Goal: Task Accomplishment & Management: Manage account settings

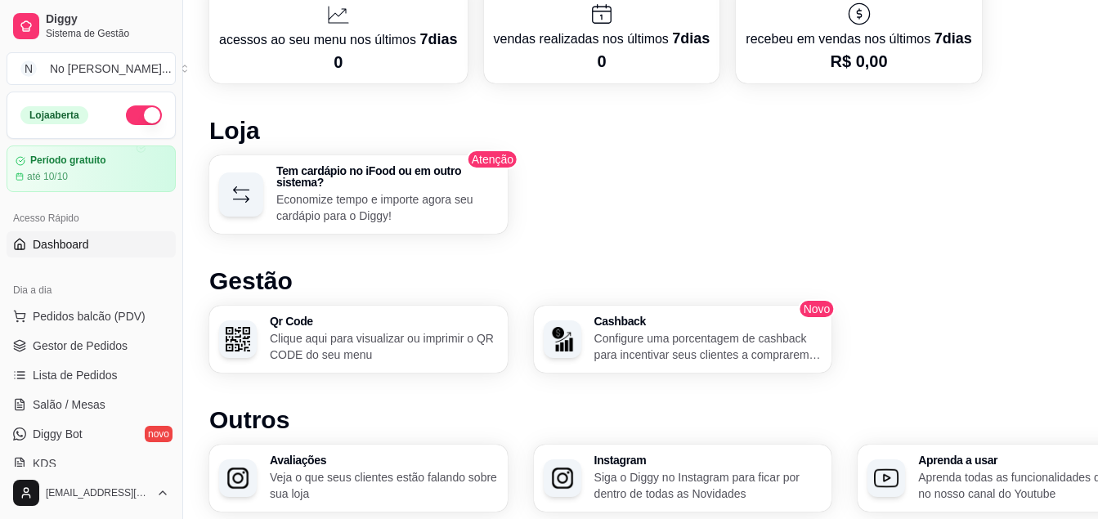
scroll to position [1046, 0]
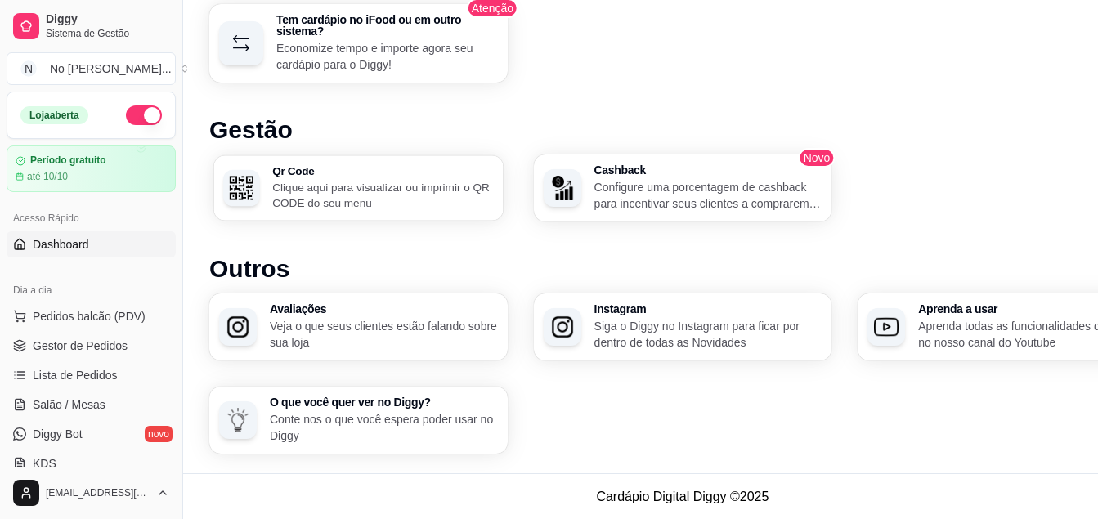
click at [390, 170] on h3 "Qr Code" at bounding box center [382, 170] width 221 height 11
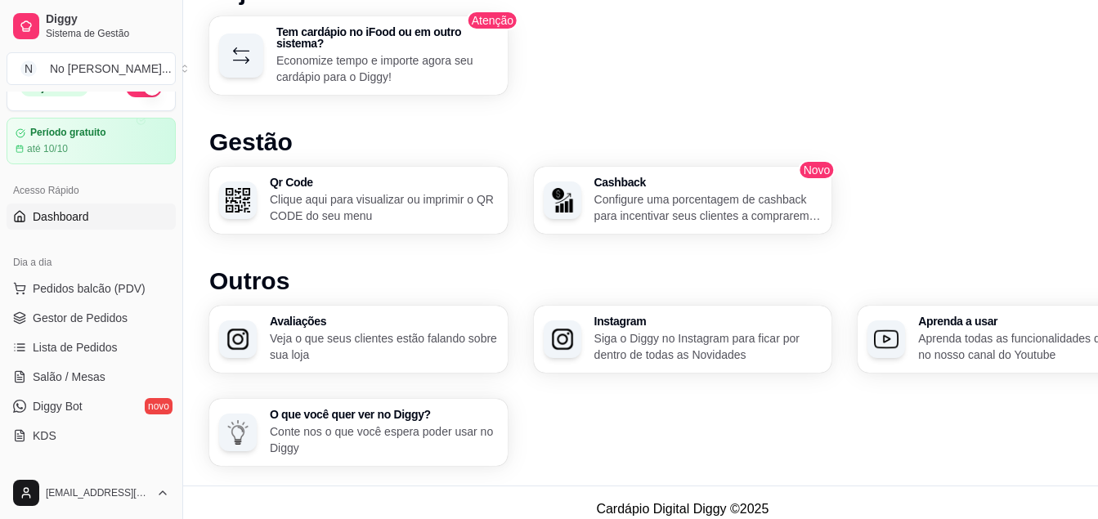
scroll to position [0, 0]
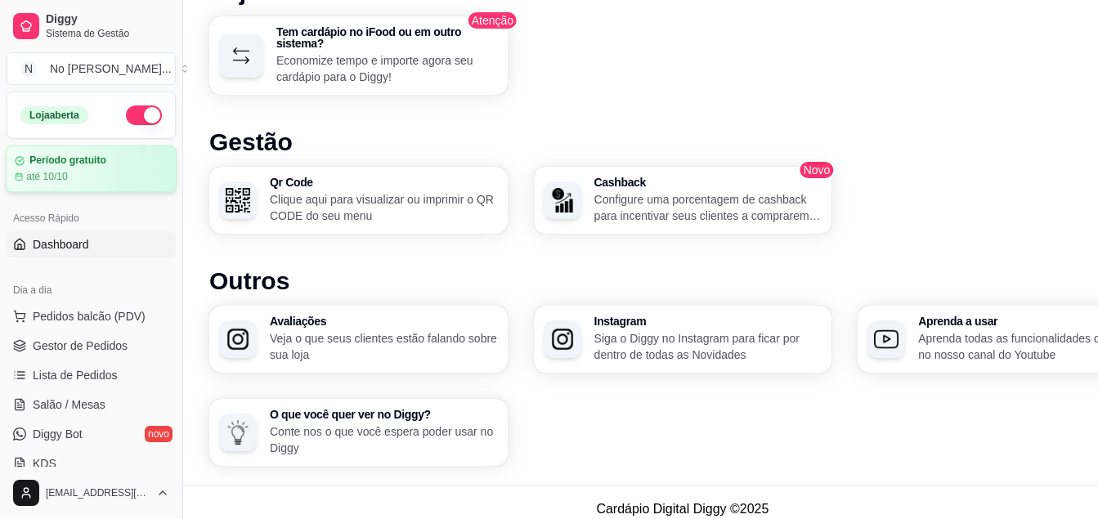
click at [92, 178] on div "até 10/10" at bounding box center [91, 176] width 153 height 13
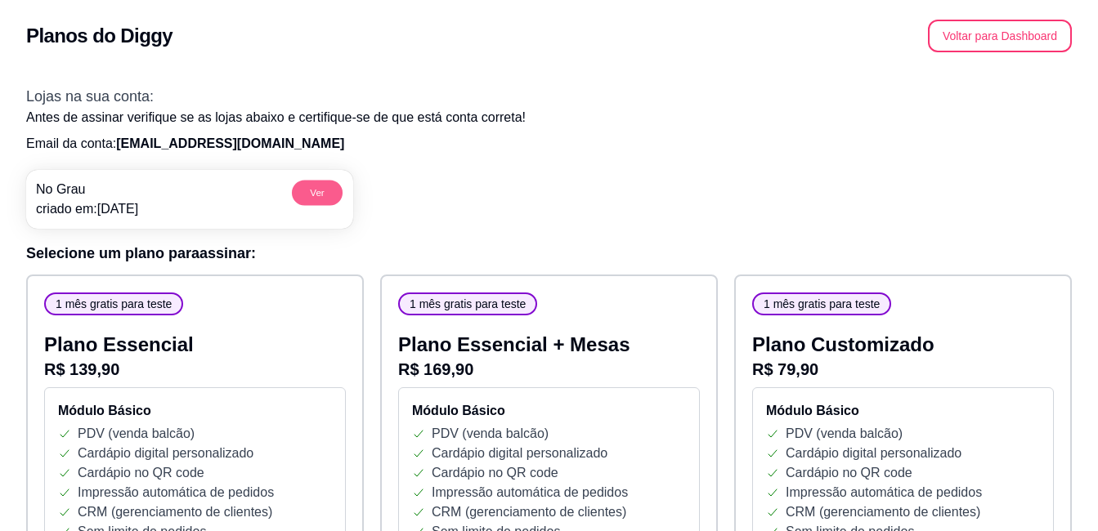
click at [320, 191] on button "Ver" at bounding box center [317, 192] width 51 height 25
click at [997, 29] on button "Voltar para Dashboard" at bounding box center [1000, 36] width 144 height 33
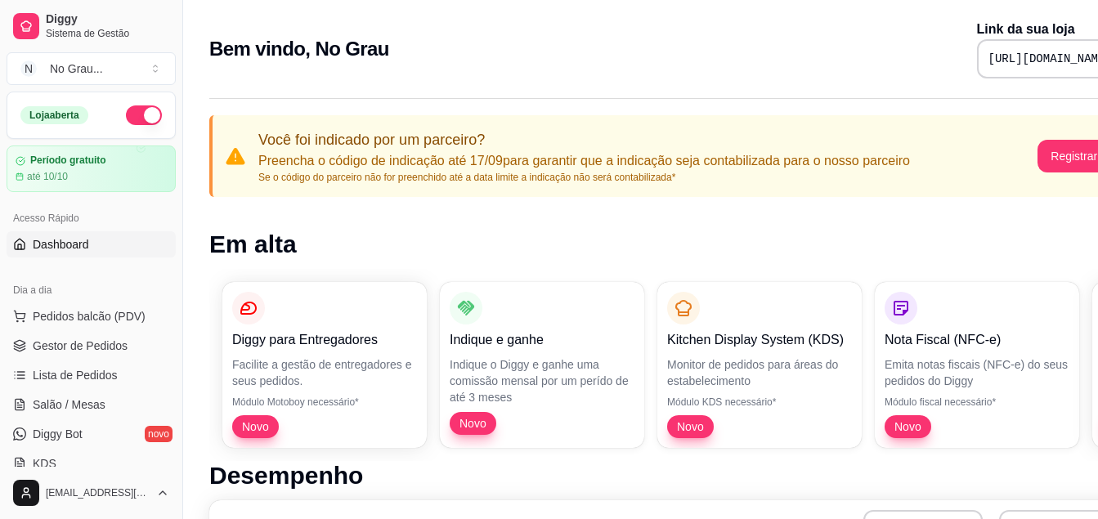
click at [146, 108] on button "button" at bounding box center [144, 115] width 36 height 20
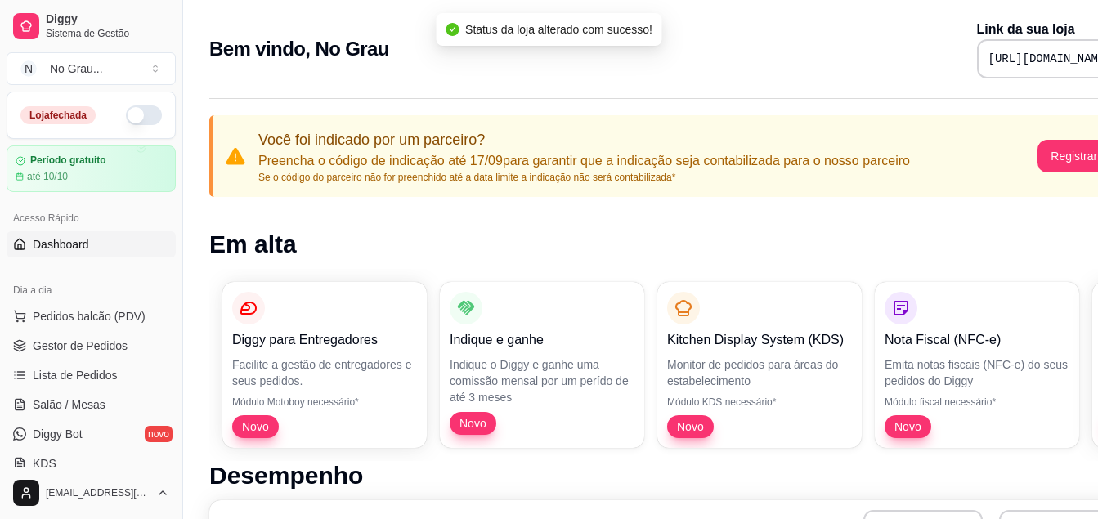
click at [141, 114] on button "button" at bounding box center [144, 115] width 36 height 20
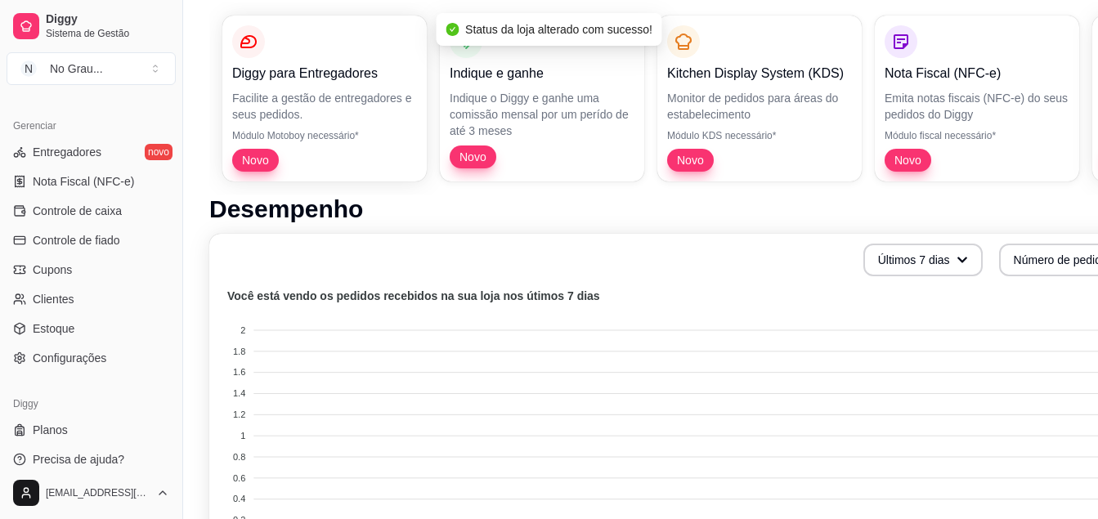
scroll to position [327, 0]
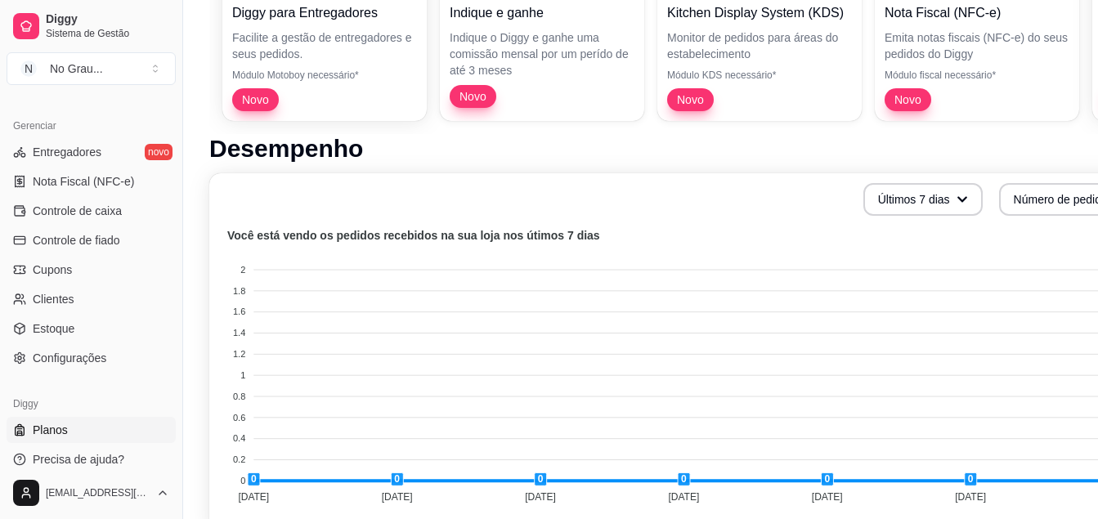
click at [36, 441] on link "Planos" at bounding box center [91, 430] width 169 height 26
